Goal: Task Accomplishment & Management: Manage account settings

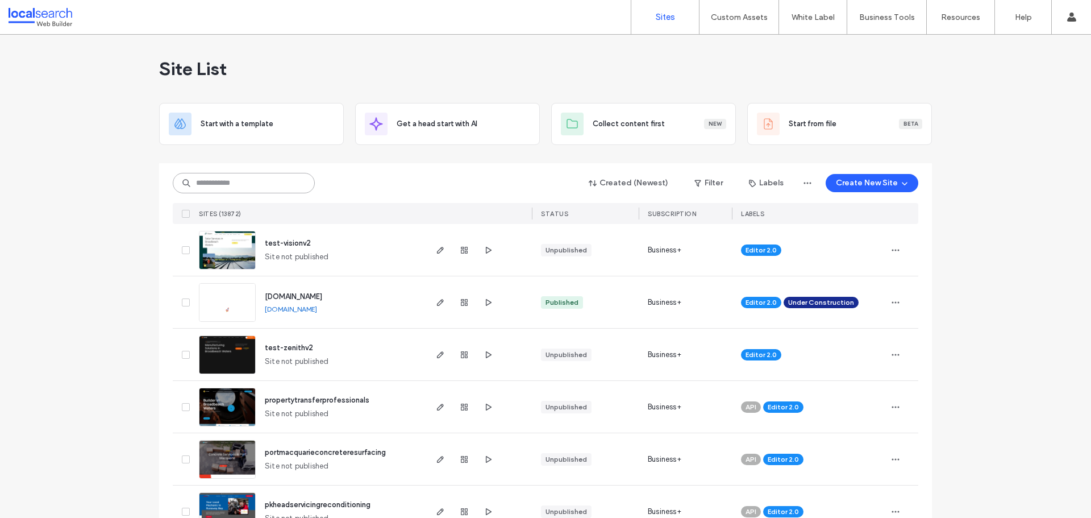
click at [225, 188] on input at bounding box center [244, 183] width 142 height 20
click at [221, 181] on input at bounding box center [244, 183] width 142 height 20
paste input "********"
type input "********"
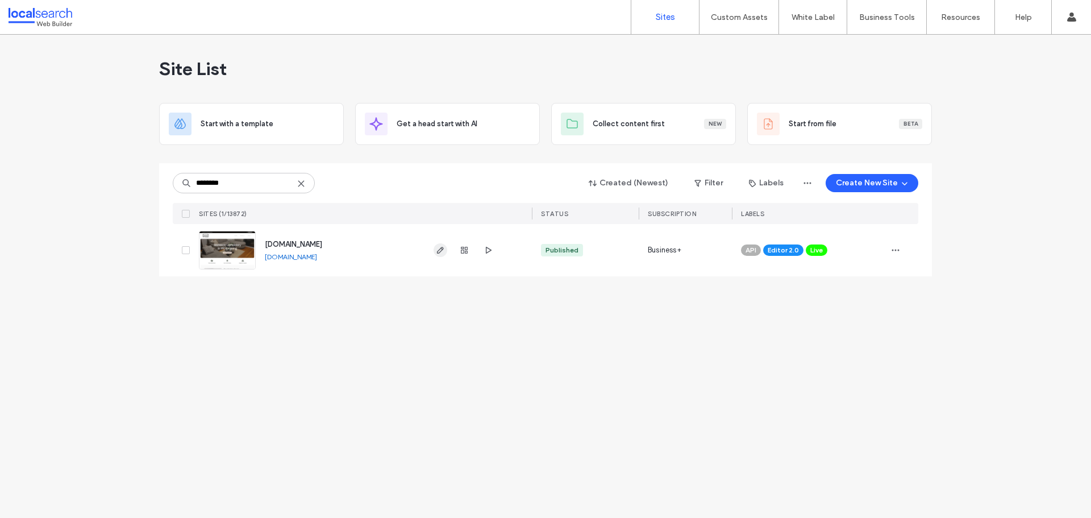
click at [442, 252] on icon "button" at bounding box center [440, 250] width 9 height 9
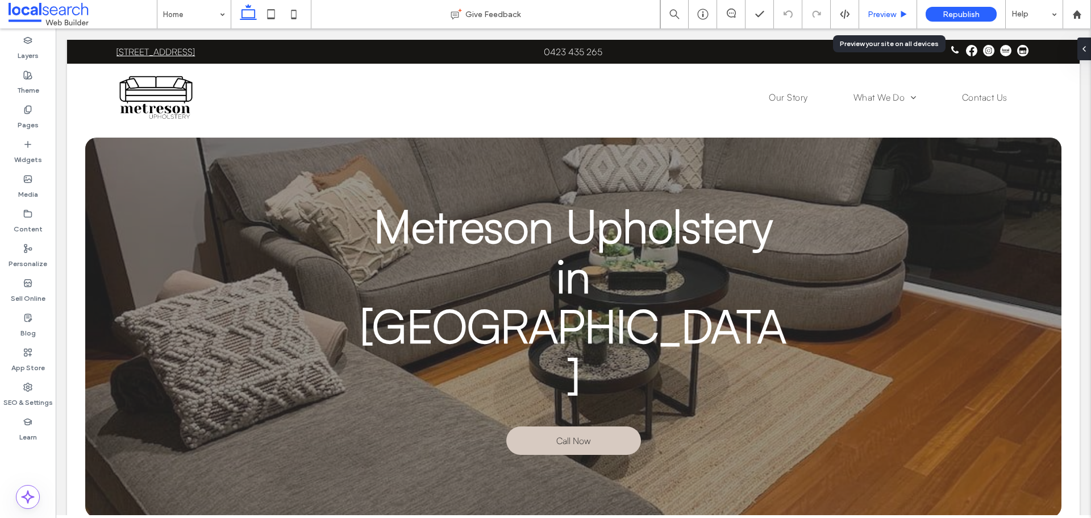
click at [883, 13] on span "Preview" at bounding box center [882, 15] width 28 height 10
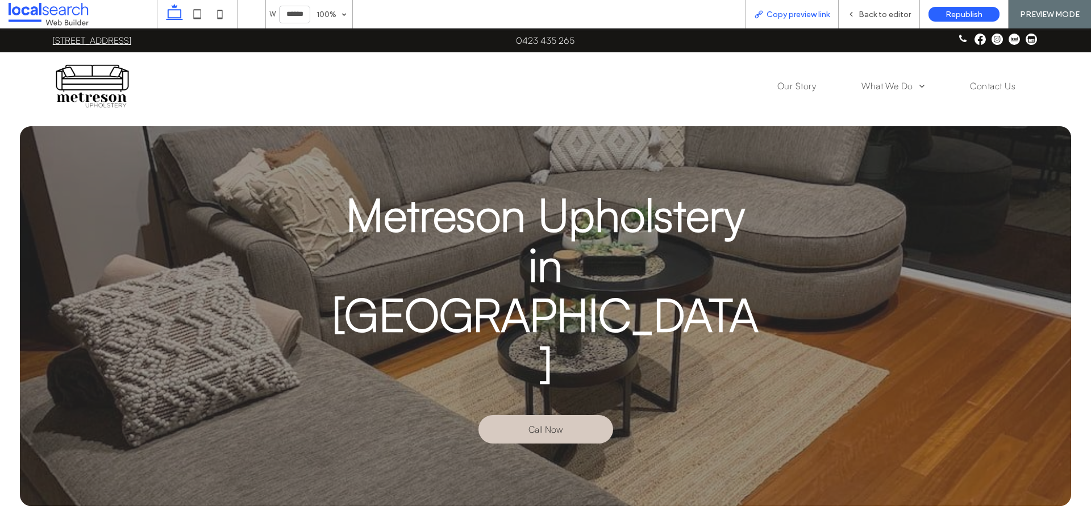
drag, startPoint x: 795, startPoint y: 15, endPoint x: 750, endPoint y: 1, distance: 47.1
click at [794, 14] on span "Copy preview link" at bounding box center [798, 15] width 63 height 10
click at [888, 16] on span "Back to editor" at bounding box center [885, 15] width 52 height 10
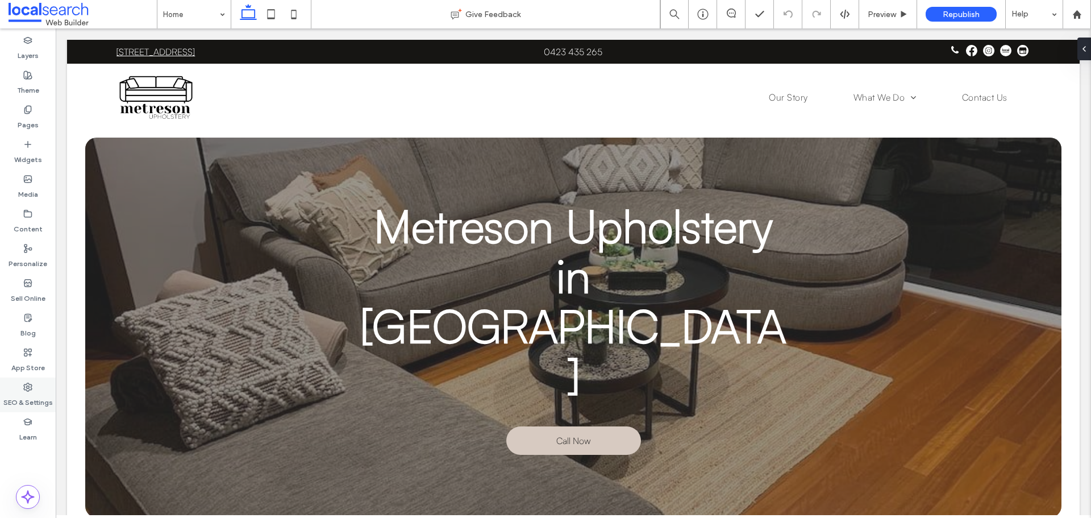
click at [34, 396] on label "SEO & Settings" at bounding box center [27, 400] width 49 height 16
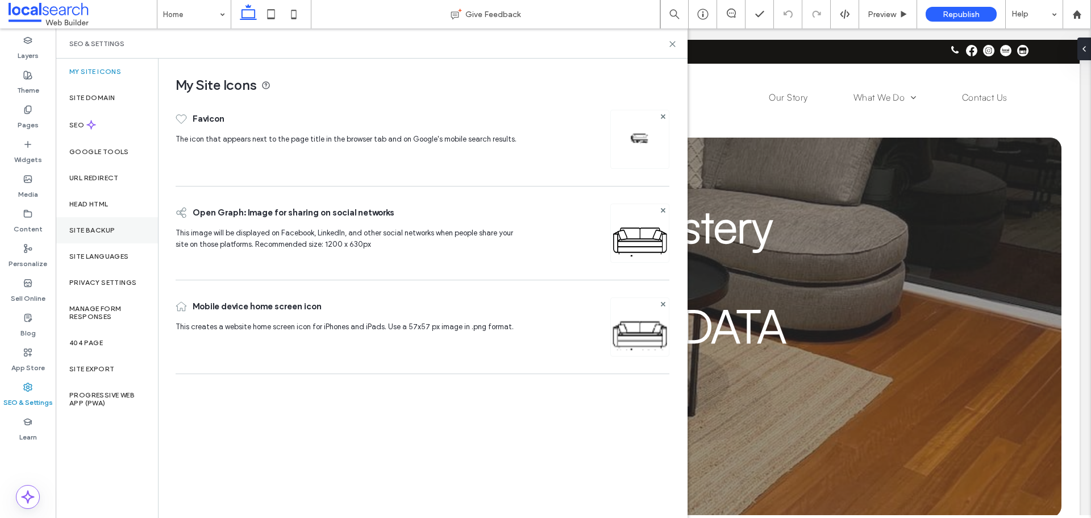
click at [102, 240] on div "Site Backup" at bounding box center [107, 230] width 102 height 26
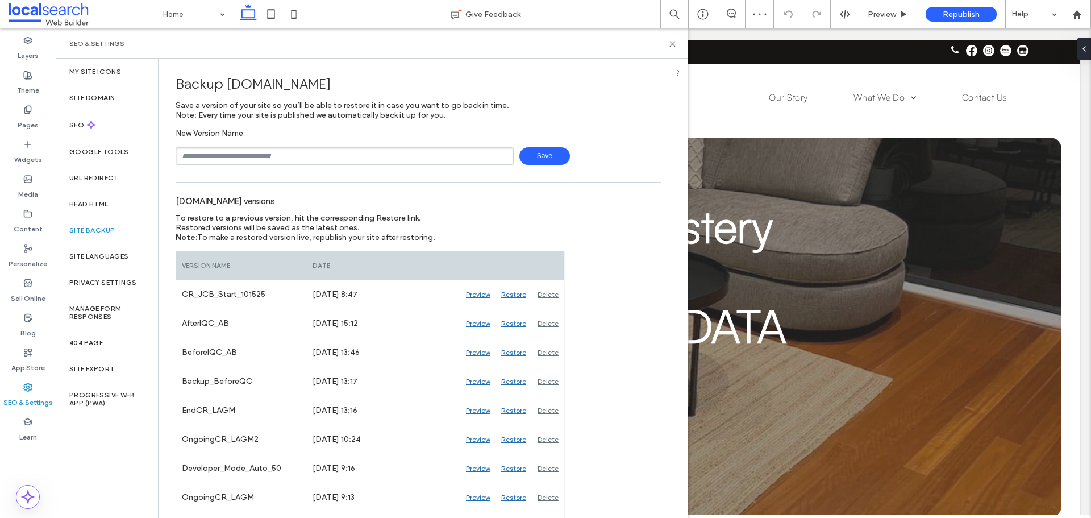
click at [239, 163] on input "text" at bounding box center [345, 156] width 338 height 18
type input "**********"
click at [546, 159] on span "Save" at bounding box center [544, 156] width 51 height 18
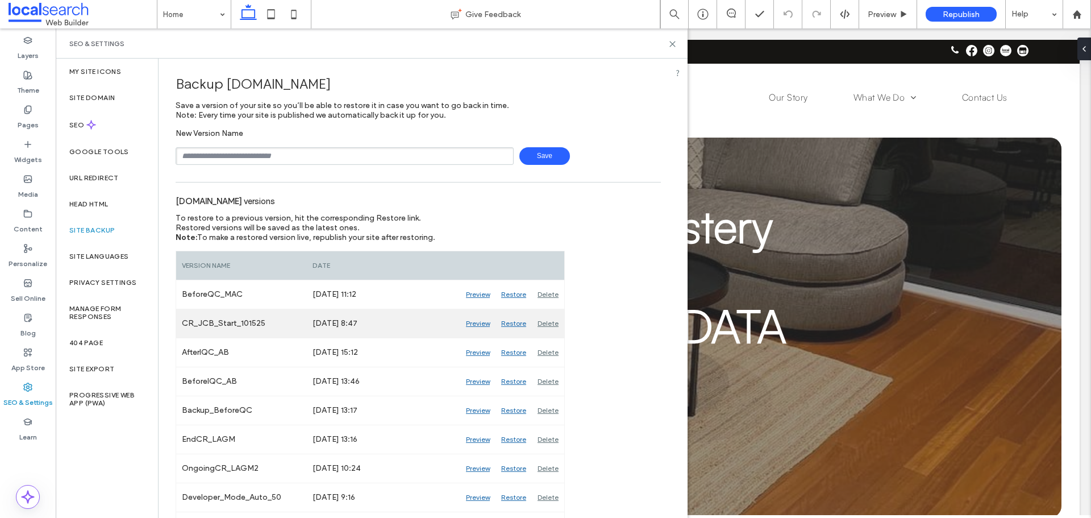
click at [476, 326] on div "Preview" at bounding box center [477, 323] width 35 height 28
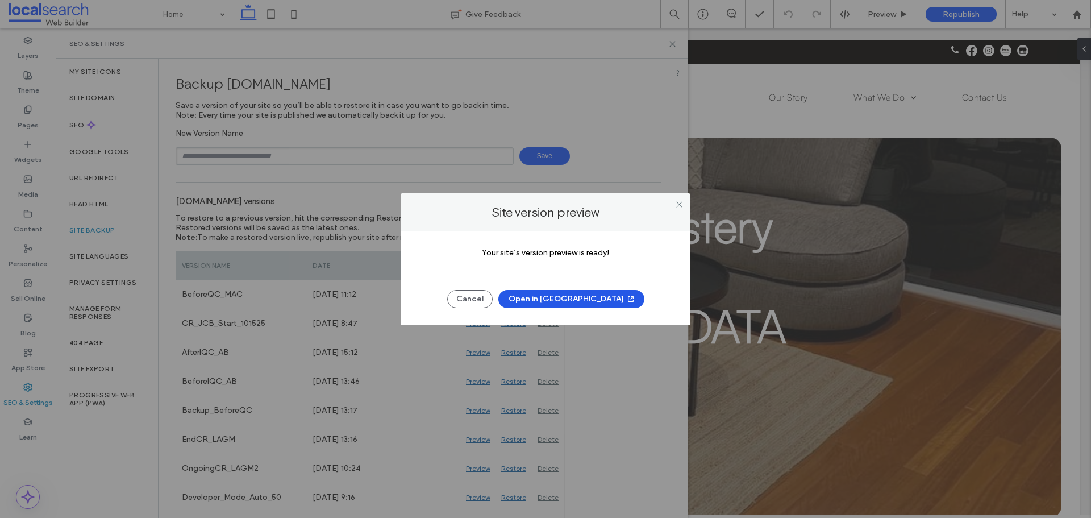
click at [584, 300] on button "Open in New Tab" at bounding box center [571, 299] width 146 height 18
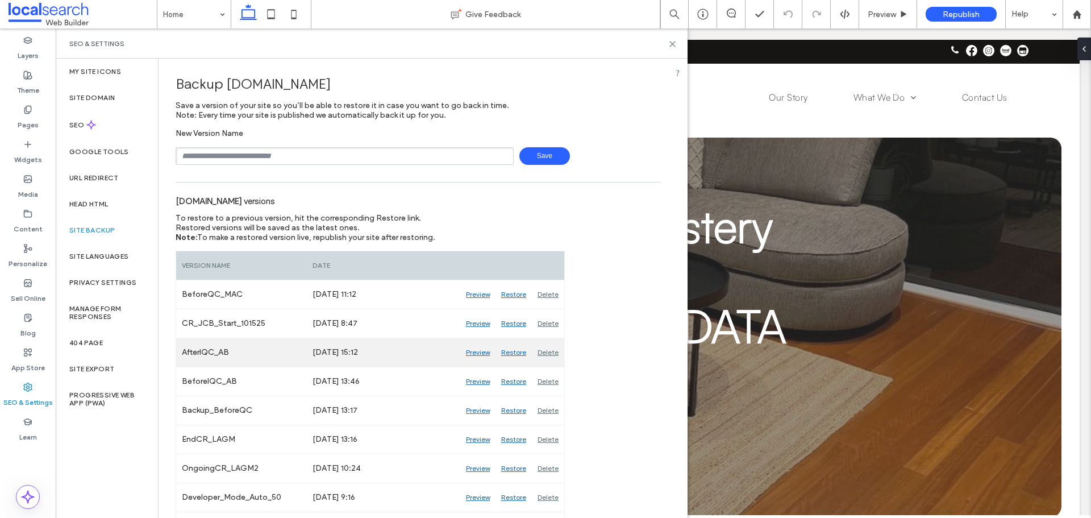
click at [480, 358] on div "Preview" at bounding box center [477, 352] width 35 height 28
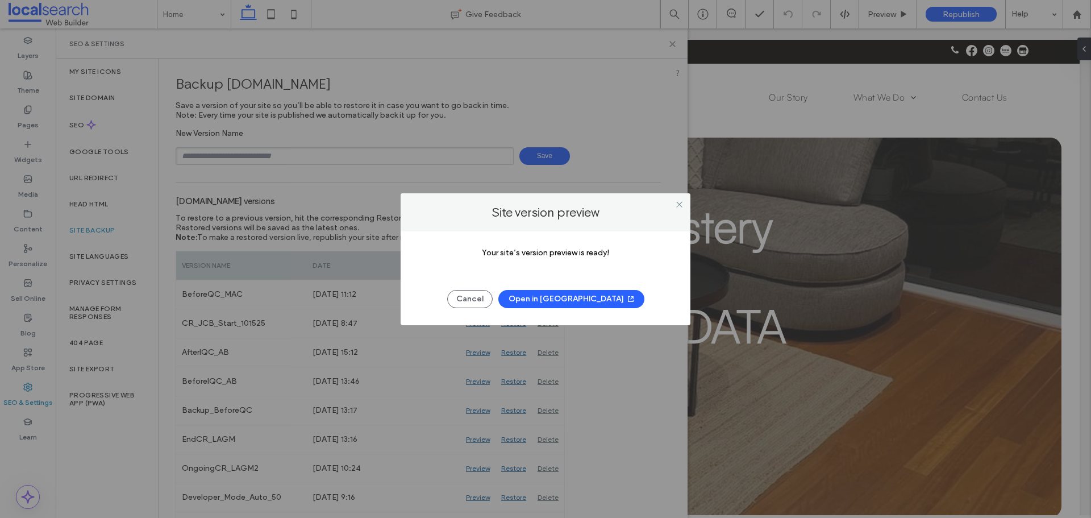
click at [566, 293] on button "Open in New Tab" at bounding box center [571, 299] width 146 height 18
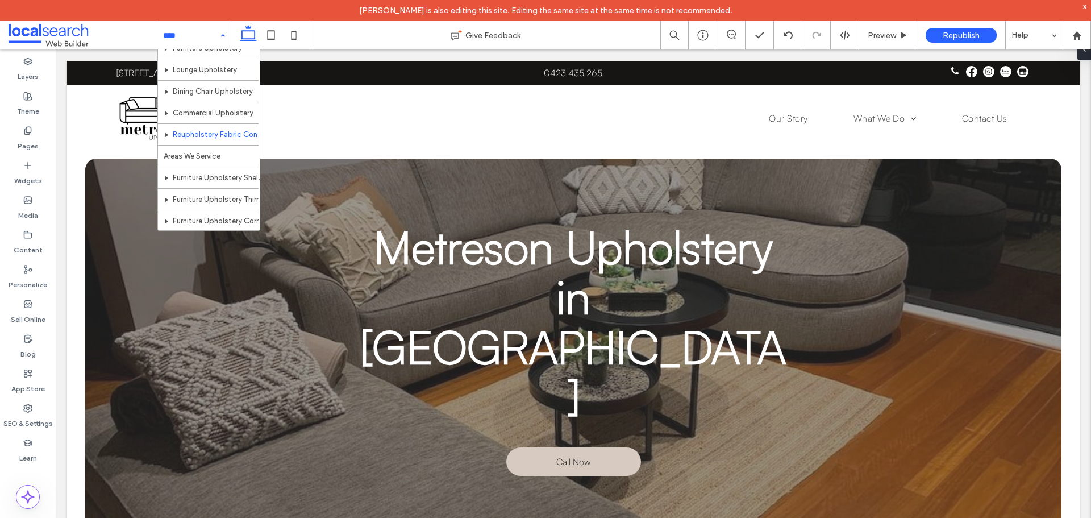
scroll to position [77, 0]
click at [24, 407] on use at bounding box center [28, 408] width 8 height 8
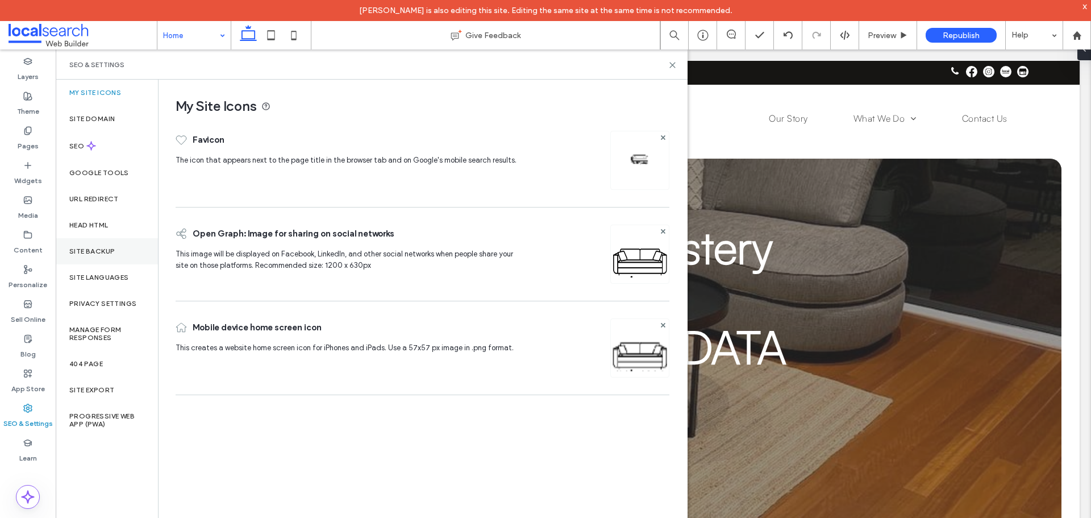
click at [106, 260] on div "Site Backup" at bounding box center [107, 251] width 102 height 26
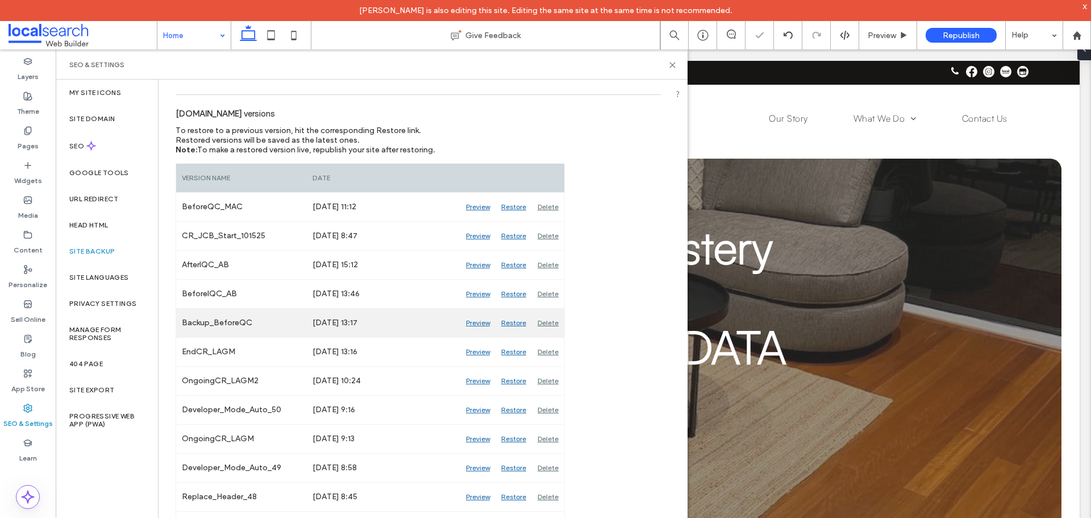
scroll to position [114, 0]
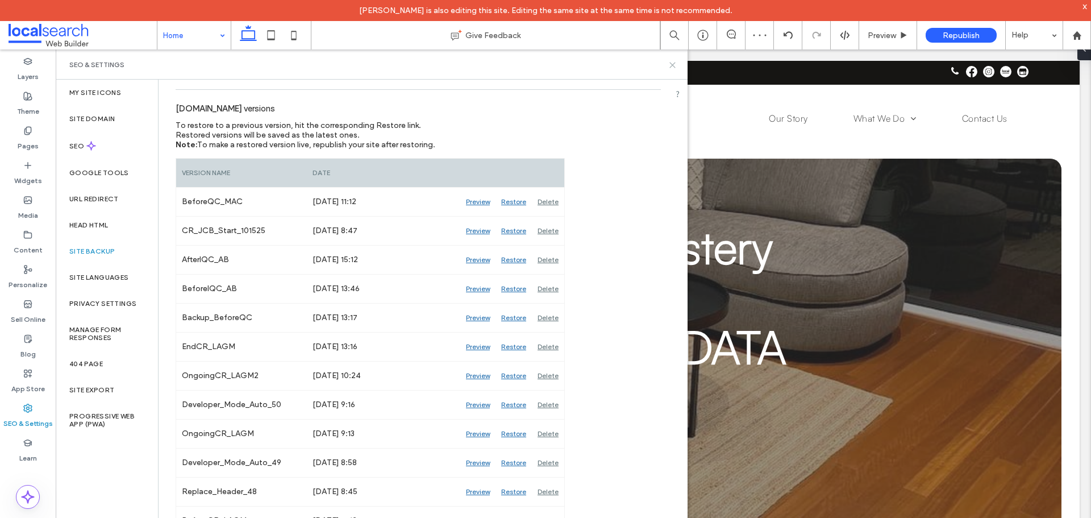
click at [676, 67] on icon at bounding box center [672, 65] width 9 height 9
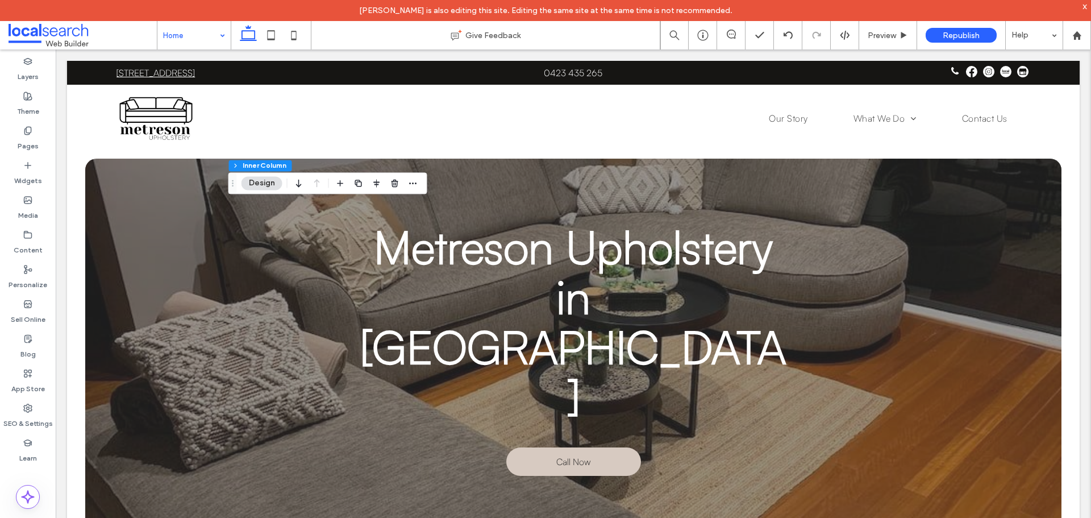
scroll to position [2981, 0]
